Goal: Task Accomplishment & Management: Use online tool/utility

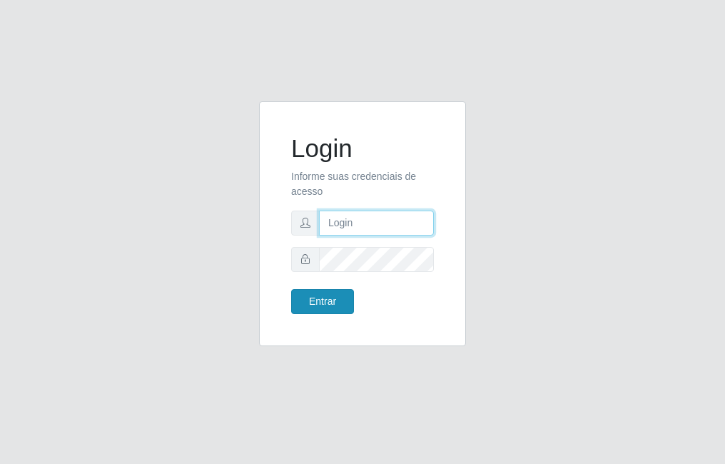
type input "raiane@B7"
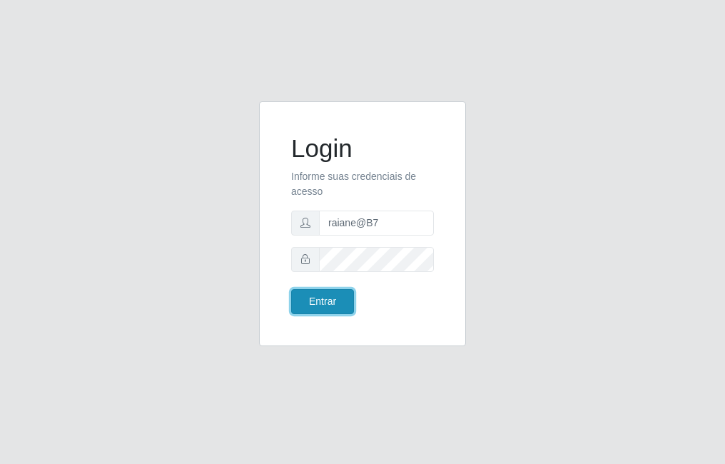
click at [312, 297] on button "Entrar" at bounding box center [322, 301] width 63 height 25
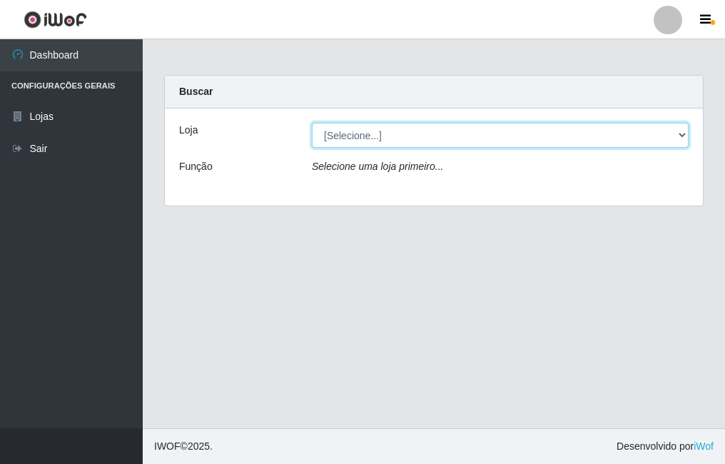
click at [375, 142] on select "[Selecione...] Bemais Supermercados - B7 Oitizeiro" at bounding box center [500, 135] width 377 height 25
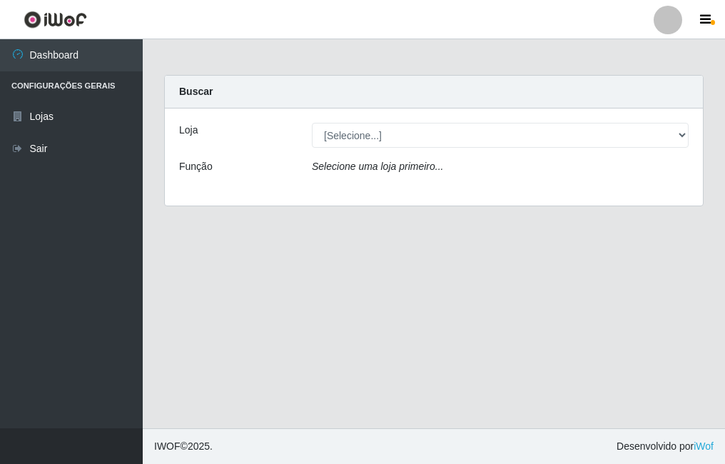
click at [388, 189] on div "Loja [Selecione...] Bemais Supermercados - B7 Oitizeiro Função Selecione uma lo…" at bounding box center [434, 156] width 538 height 97
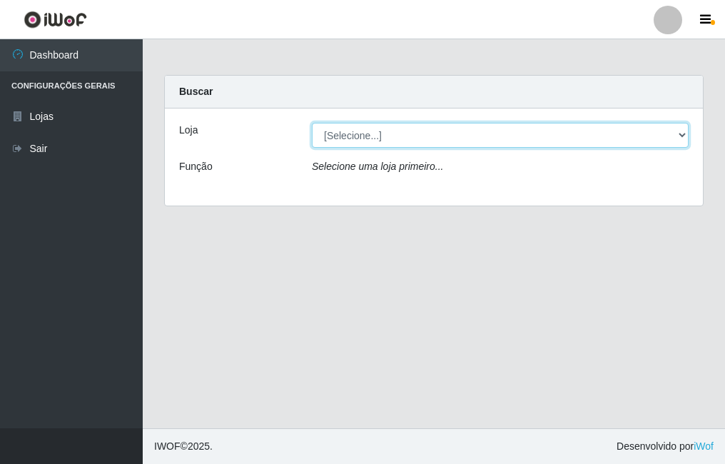
click at [372, 125] on select "[Selecione...] Bemais Supermercados - B7 Oitizeiro" at bounding box center [500, 135] width 377 height 25
select select "411"
click at [312, 123] on select "[Selecione...] Bemais Supermercados - B7 Oitizeiro" at bounding box center [500, 135] width 377 height 25
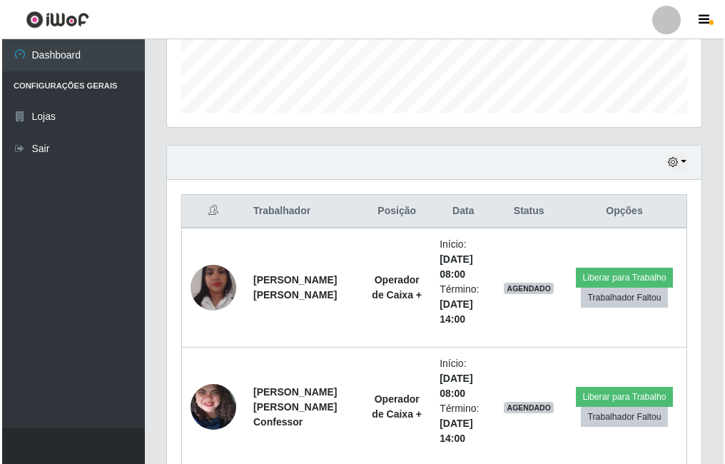
scroll to position [468, 0]
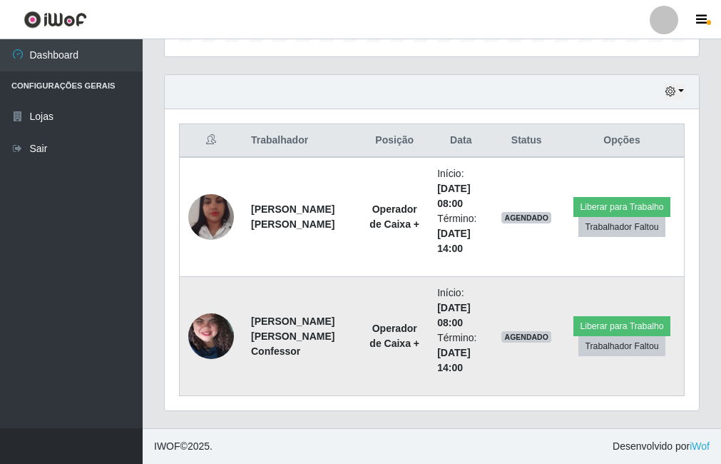
click at [213, 332] on img at bounding box center [211, 335] width 46 height 101
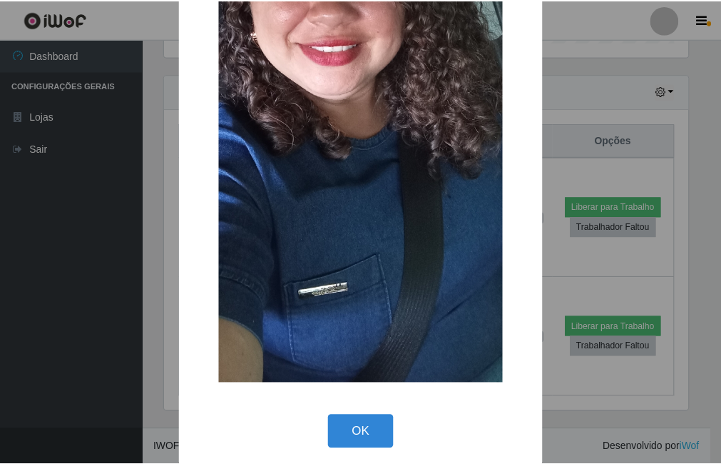
scroll to position [294, 0]
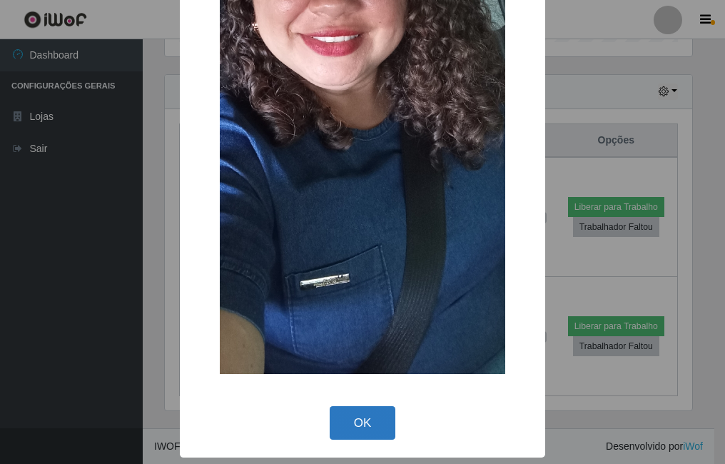
click at [371, 411] on button "OK" at bounding box center [362, 423] width 66 height 34
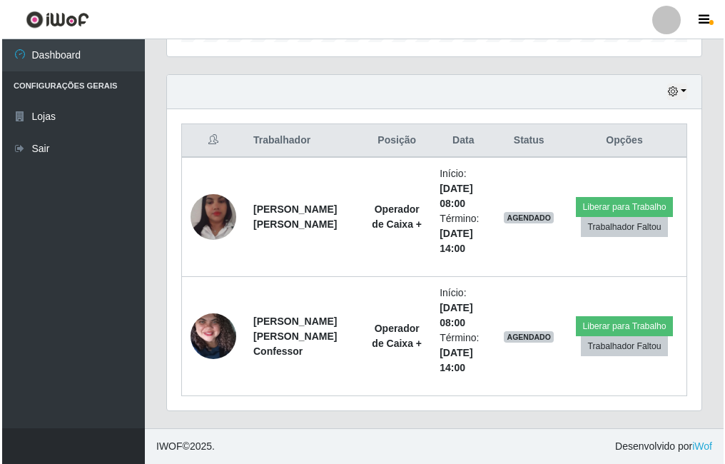
scroll to position [296, 534]
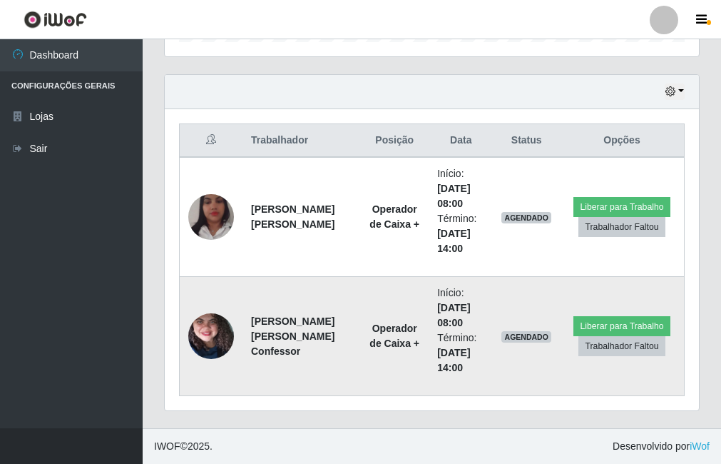
click at [218, 332] on img at bounding box center [211, 335] width 46 height 101
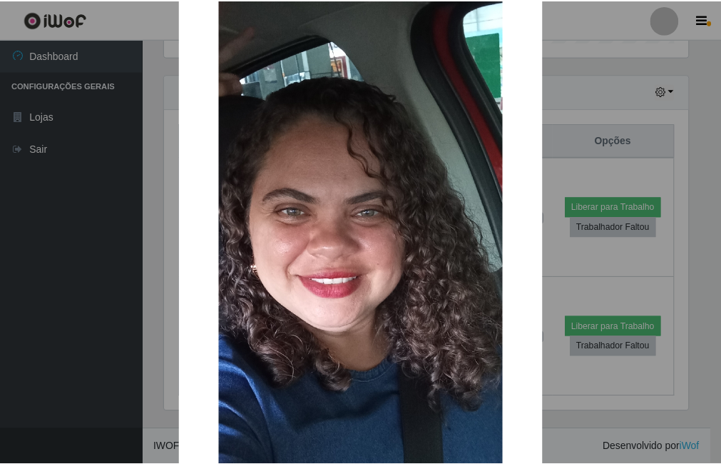
scroll to position [0, 0]
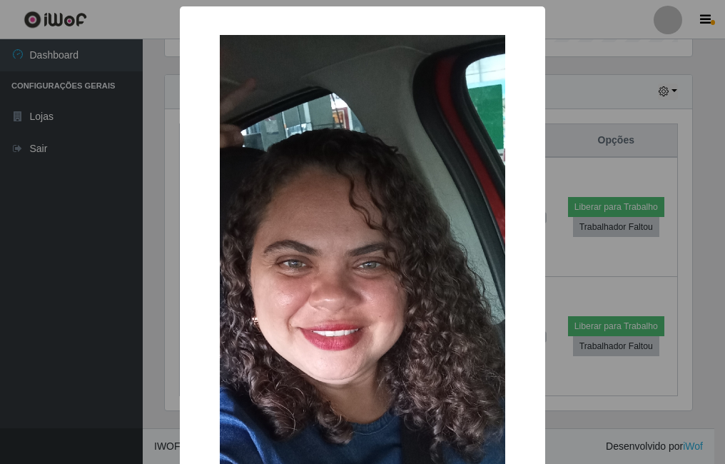
click at [172, 251] on div "× OK Cancel" at bounding box center [362, 232] width 725 height 464
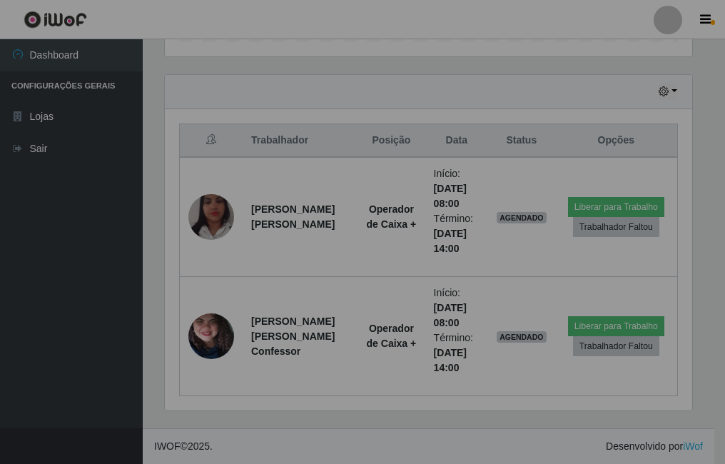
scroll to position [296, 534]
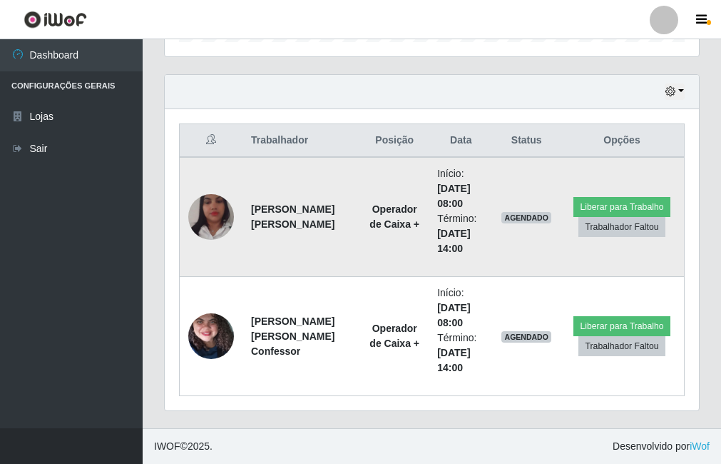
click at [220, 222] on img at bounding box center [211, 216] width 46 height 81
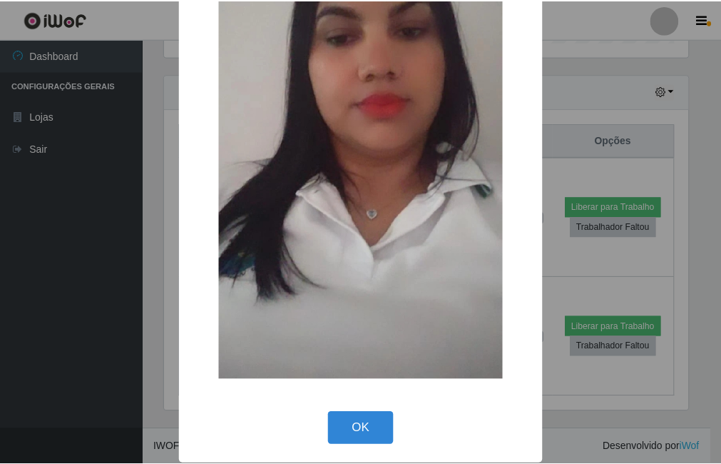
scroll to position [168, 0]
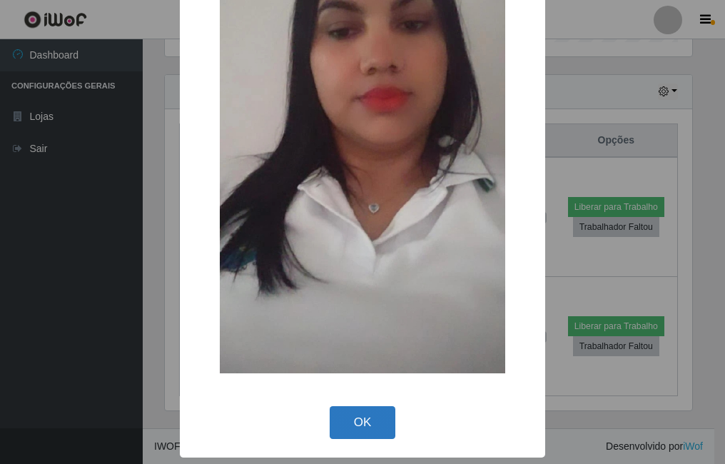
click at [366, 418] on button "OK" at bounding box center [362, 423] width 66 height 34
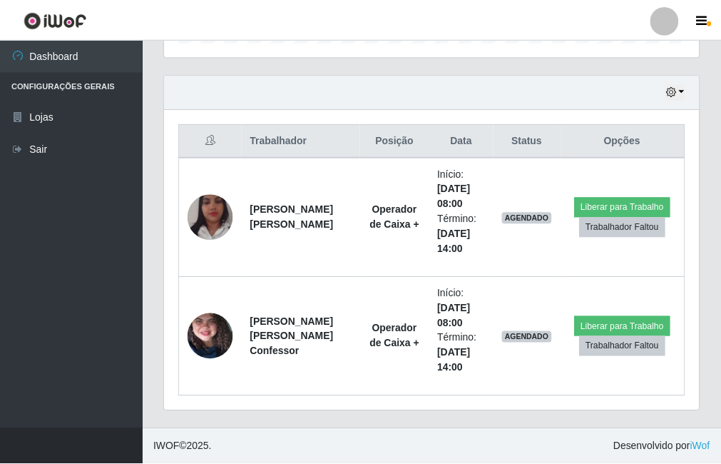
scroll to position [296, 534]
